Goal: Transaction & Acquisition: Purchase product/service

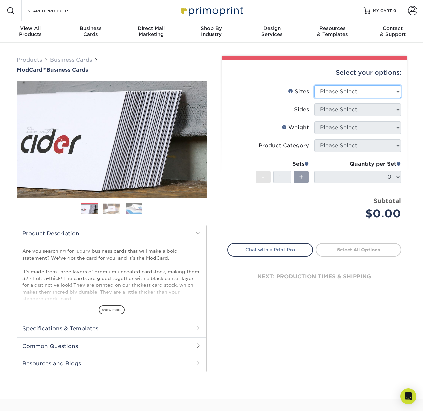
select select "2.12x3.38"
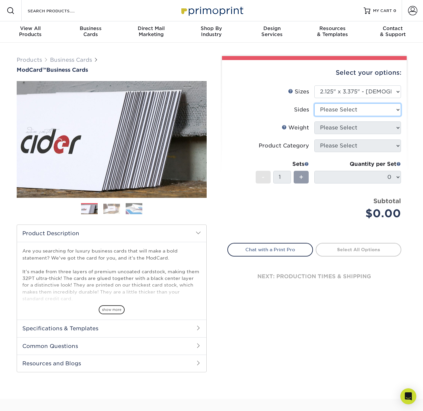
select select "13abbda7-1d64-4f25-8bb2-c179b224825d"
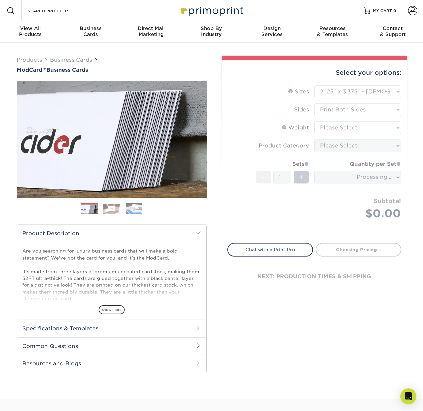
click at [376, 129] on form "Sizes Help Sizes Please Select 1.5" x 3.5" - Mini 1.75" x 3.5" - Mini 2" x 2" -…" at bounding box center [315, 160] width 174 height 150
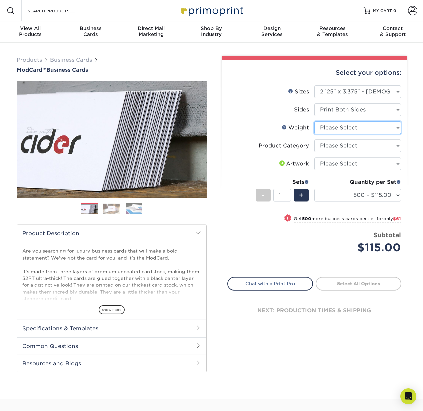
select select "32PTUCBLK"
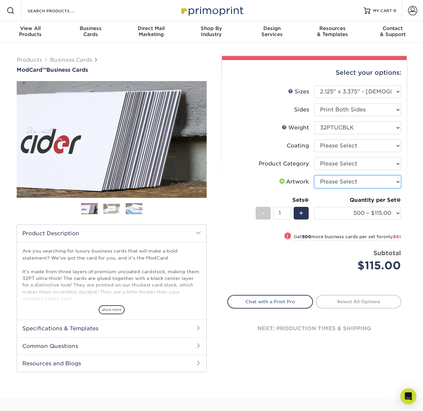
select select "upload"
select select "3e7618de-abca-4bda-9f97-8b9129e913d8"
select select "-1"
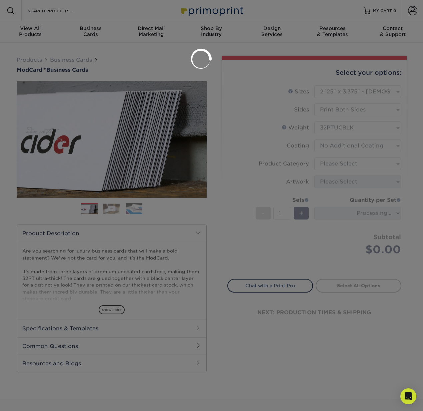
click at [369, 162] on div at bounding box center [211, 205] width 423 height 411
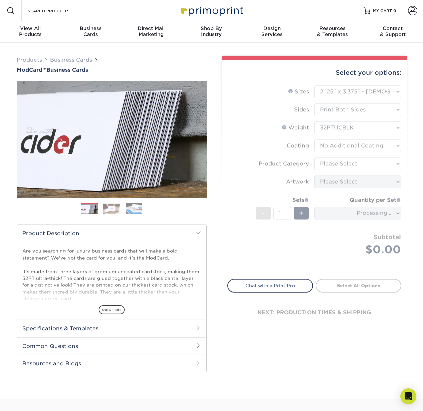
click at [370, 163] on form "Sizes Help Sizes Please Select 1.5" x 3.5" - Mini 1.75" x 3.5" - Mini 2" x 2" -…" at bounding box center [315, 178] width 174 height 186
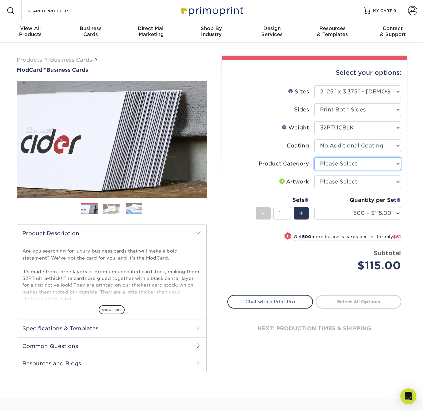
select select "3b5148f1-0588-4f88-a218-97bcfdce65c1"
select select "upload"
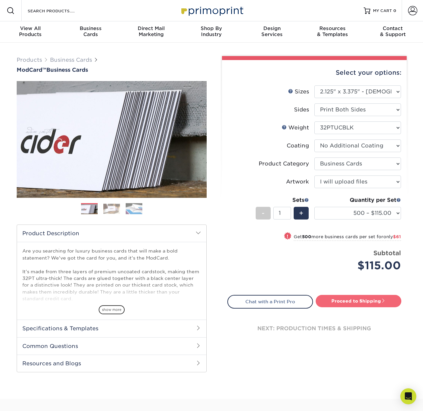
click at [356, 300] on link "Proceed to Shipping" at bounding box center [359, 301] width 86 height 12
type input "Set 1"
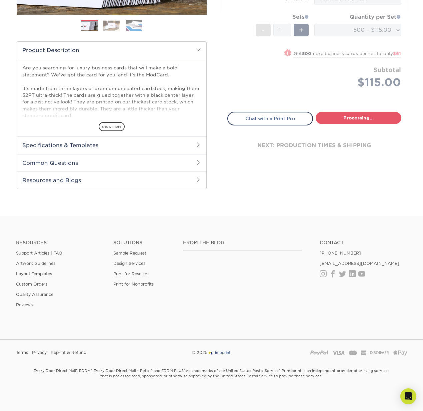
select select "7dccecca-fc45-4289-982c-2f9477874dee"
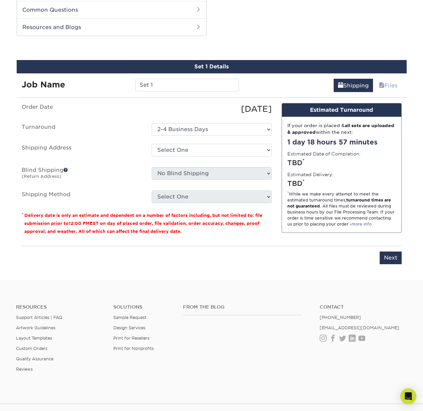
scroll to position [339, 0]
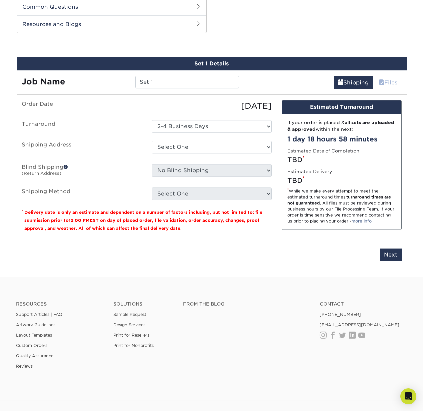
click at [392, 88] on div "Set 1 Details Job Name Set 1 Shipping Files You've choosen mailing services! If…" at bounding box center [212, 163] width 390 height 212
click at [392, 83] on link "Files" at bounding box center [388, 82] width 27 height 13
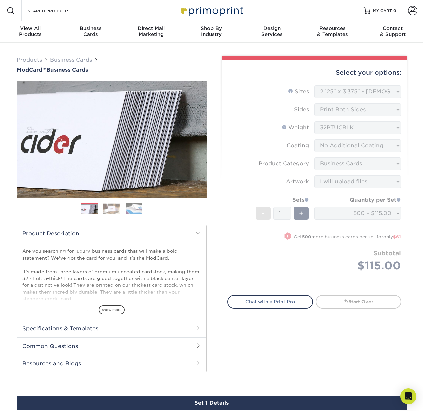
scroll to position [0, 0]
